Goal: Information Seeking & Learning: Learn about a topic

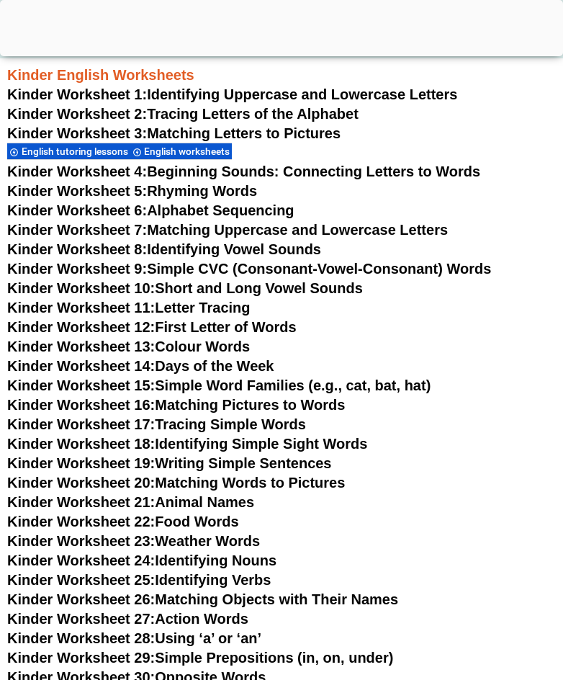
click at [112, 93] on span "Kinder Worksheet 1:" at bounding box center [77, 94] width 140 height 16
click at [108, 115] on span "Kinder Worksheet 2:" at bounding box center [77, 114] width 140 height 16
click at [108, 130] on span "Kinder Worksheet 3:" at bounding box center [77, 133] width 140 height 16
click at [110, 169] on span "Kinder Worksheet 4:" at bounding box center [77, 172] width 140 height 16
click at [112, 188] on span "Kinder Worksheet 5:" at bounding box center [77, 191] width 140 height 16
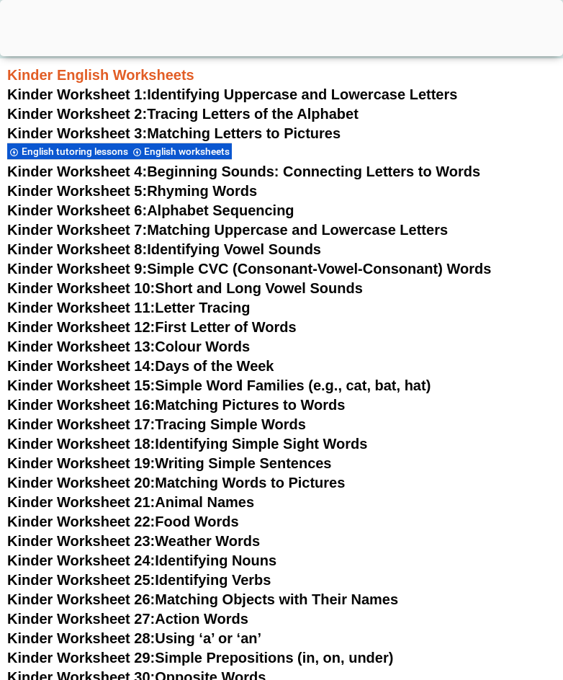
click at [114, 205] on span "Kinder Worksheet 6:" at bounding box center [77, 210] width 140 height 16
click at [117, 224] on span "Kinder Worksheet 7:" at bounding box center [77, 230] width 140 height 16
click at [118, 246] on span "Kinder Worksheet 8:" at bounding box center [77, 249] width 140 height 16
click at [125, 261] on span "Kinder Worksheet 9:" at bounding box center [77, 269] width 140 height 16
click at [122, 290] on span "Kinder Worksheet 10:" at bounding box center [81, 288] width 148 height 16
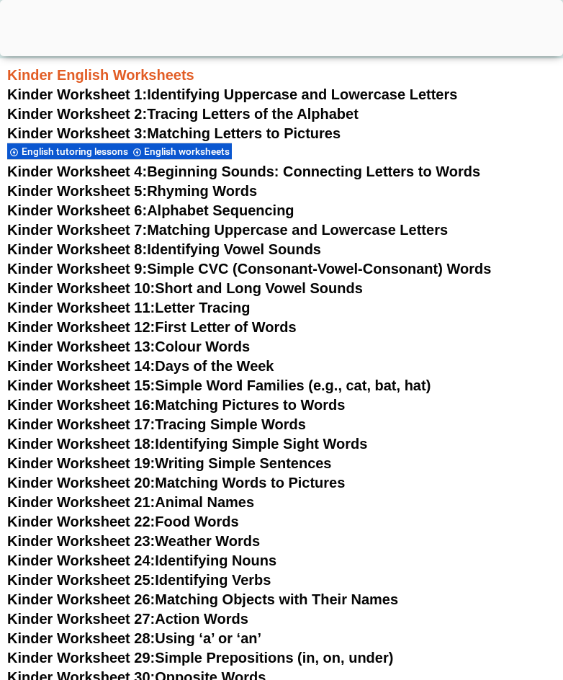
click at [117, 307] on span "Kinder Worksheet 11:" at bounding box center [81, 308] width 148 height 16
click at [113, 325] on span "Kinder Worksheet 12:" at bounding box center [81, 327] width 148 height 16
click at [115, 344] on span "Kinder Worksheet 13:" at bounding box center [81, 347] width 148 height 16
click at [110, 365] on span "Kinder Worksheet 14:" at bounding box center [81, 366] width 148 height 16
click at [102, 383] on span "Kinder Worksheet 15:" at bounding box center [81, 386] width 148 height 16
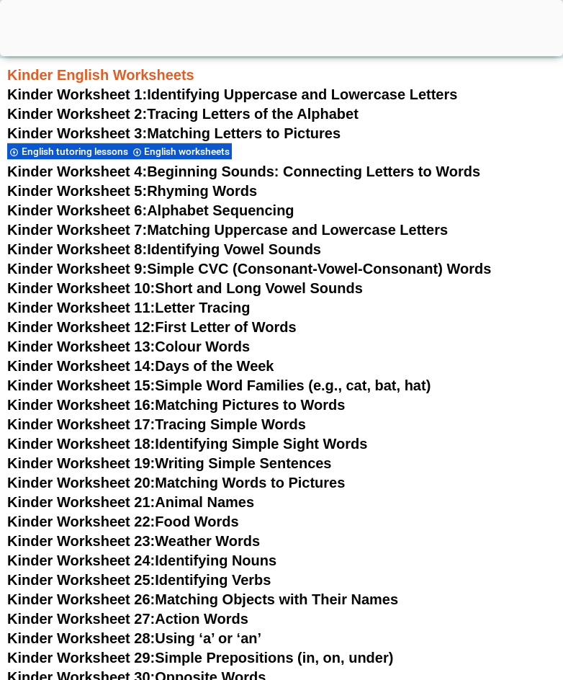
click at [89, 409] on span "Kinder Worksheet 16:" at bounding box center [81, 405] width 148 height 16
click at [89, 425] on span "Kinder Worksheet 17:" at bounding box center [81, 424] width 148 height 16
click at [84, 438] on span "Kinder Worksheet 18:" at bounding box center [81, 444] width 148 height 16
click at [81, 462] on span "Kinder Worksheet 19:" at bounding box center [81, 463] width 148 height 16
click at [81, 478] on span "Kinder Worksheet 20:" at bounding box center [81, 483] width 148 height 16
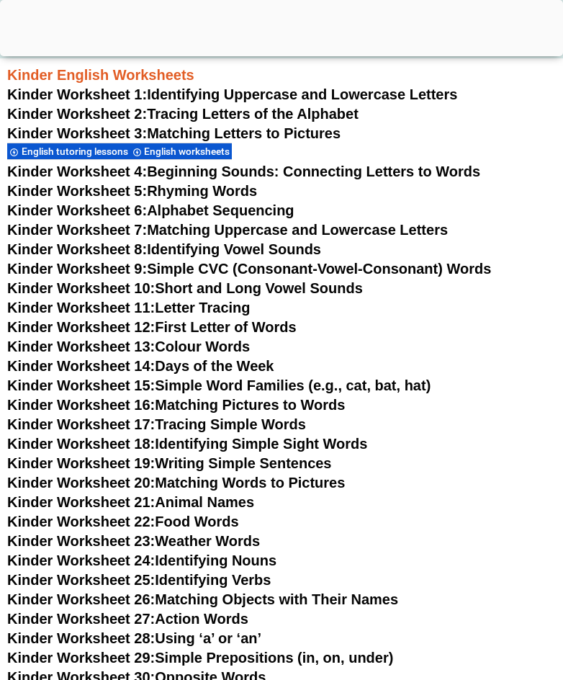
click at [81, 499] on span "Kinder Worksheet 21:" at bounding box center [81, 502] width 148 height 16
click at [81, 525] on span "Kinder Worksheet 22:" at bounding box center [81, 522] width 148 height 16
click at [81, 542] on span "Kinder Worksheet 23:" at bounding box center [81, 541] width 148 height 16
click at [80, 558] on span "Kinder Worksheet 24:" at bounding box center [81, 561] width 148 height 16
click at [77, 574] on span "Kinder Worksheet 25:" at bounding box center [81, 580] width 148 height 16
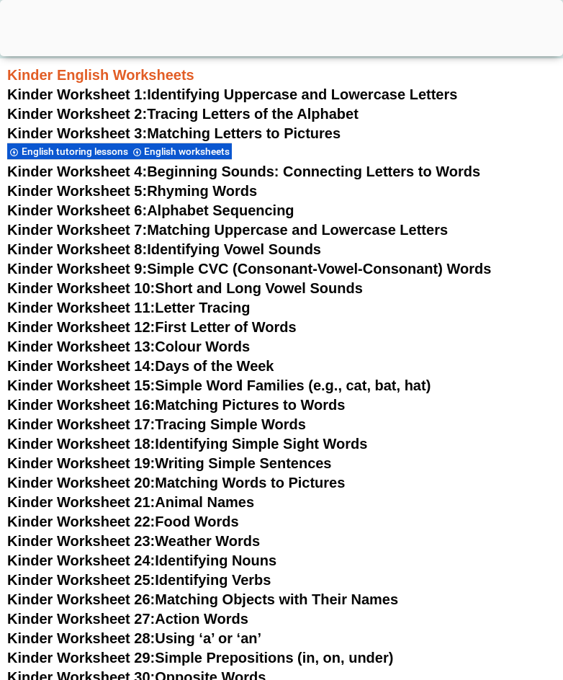
click at [77, 597] on span "Kinder Worksheet 26:" at bounding box center [81, 600] width 148 height 16
click at [78, 624] on span "Kinder Worksheet 27:" at bounding box center [81, 619] width 148 height 16
click at [81, 642] on span "Kinder Worksheet 28:" at bounding box center [81, 639] width 148 height 16
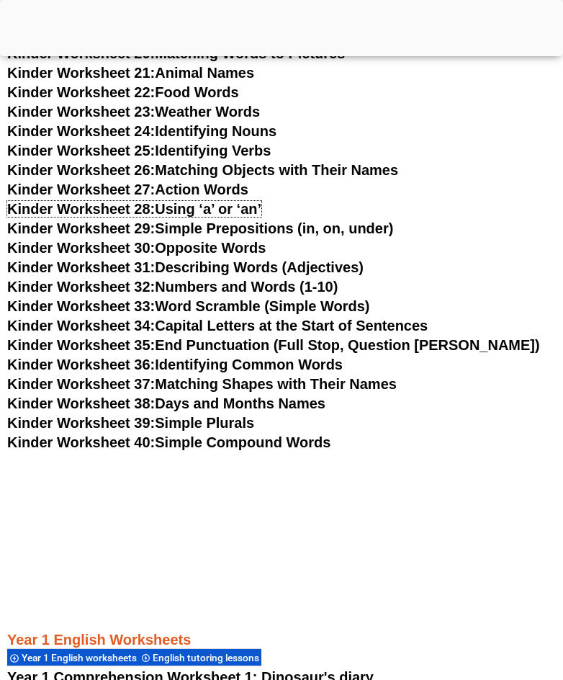
scroll to position [883, 0]
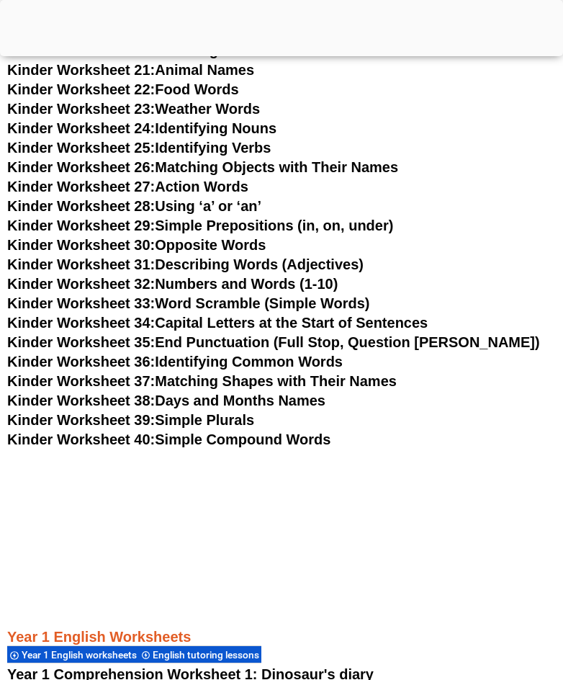
click at [176, 225] on link "Kinder Worksheet 29: Simple Prepositions (in, on, under)" at bounding box center [200, 226] width 386 height 16
click at [174, 245] on link "Kinder Worksheet 30: Opposite Words" at bounding box center [136, 245] width 259 height 16
click at [174, 265] on link "Kinder Worksheet 31: Describing Words (Adjectives)" at bounding box center [185, 265] width 357 height 16
click at [176, 282] on link "Kinder Worksheet 32: Numbers and Words (1-10)" at bounding box center [172, 284] width 331 height 16
click at [177, 301] on link "Kinder Worksheet 33: Word Scramble (Simple Words)" at bounding box center [188, 303] width 362 height 16
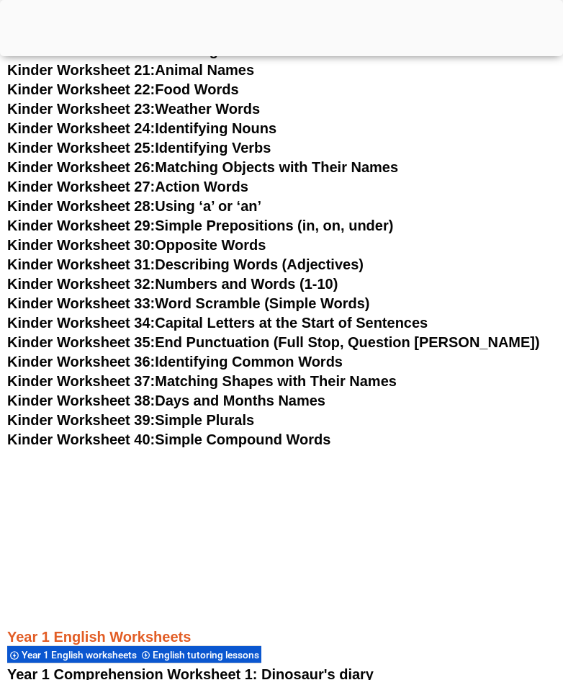
click at [174, 321] on link "Kinder Worksheet 34: Capital Letters at the Start of Sentences" at bounding box center [217, 323] width 421 height 16
click at [170, 342] on link "Kinder Worksheet 35: End Punctuation (Full Stop, Question [PERSON_NAME])" at bounding box center [273, 342] width 533 height 16
click at [170, 361] on link "Kinder Worksheet 36: Identifying Common Words" at bounding box center [175, 362] width 336 height 16
click at [169, 381] on link "Kinder Worksheet 37: Matching Shapes with Their Names" at bounding box center [202, 381] width 390 height 16
click at [169, 399] on link "Kinder Worksheet 38: Days and Months Names" at bounding box center [166, 401] width 318 height 16
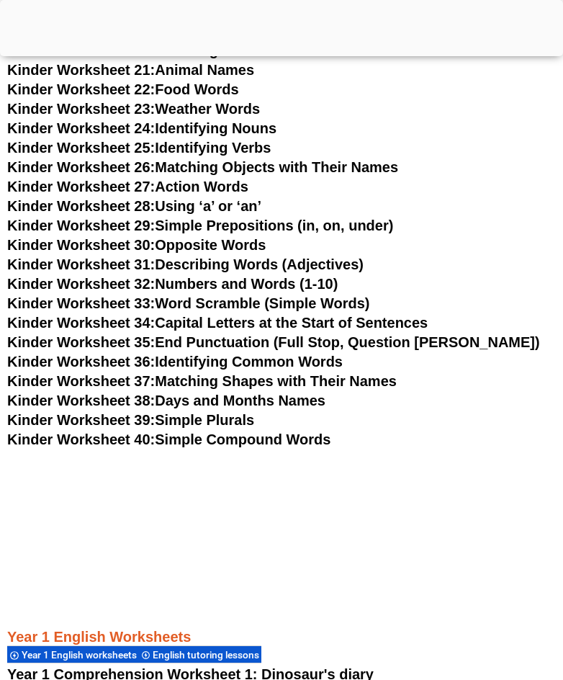
click at [169, 416] on link "Kinder Worksheet 39: Simple Plurals" at bounding box center [130, 420] width 247 height 16
click at [174, 435] on link "Kinder Worksheet 40: Simple Compound Words" at bounding box center [169, 440] width 324 height 16
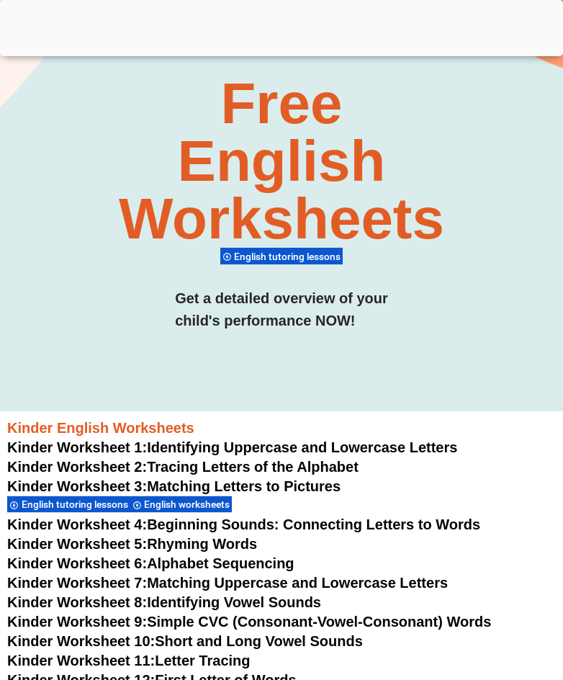
scroll to position [0, 0]
